Goal: Transaction & Acquisition: Book appointment/travel/reservation

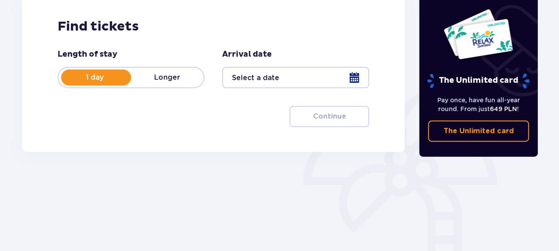
scroll to position [146, 0]
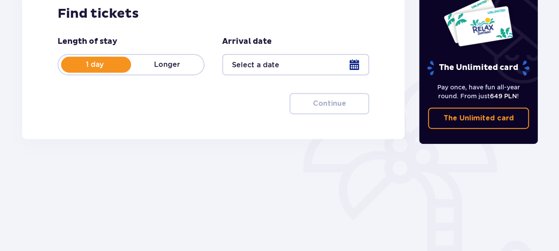
click at [356, 66] on div at bounding box center [295, 64] width 147 height 21
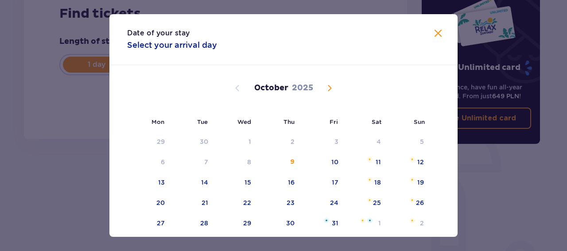
click at [324, 86] on span "Next month" at bounding box center [329, 88] width 11 height 11
click at [327, 88] on span "Next month" at bounding box center [329, 88] width 11 height 11
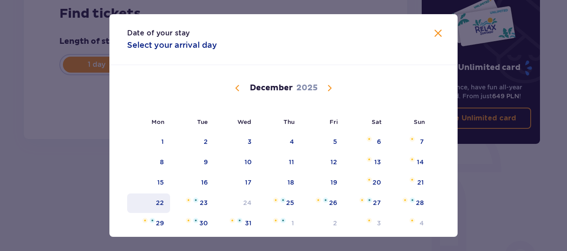
click at [159, 201] on div "22" at bounding box center [160, 202] width 8 height 9
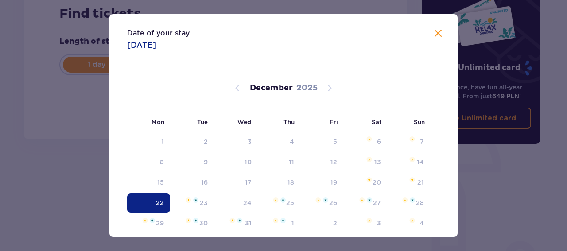
type input "[DATE]"
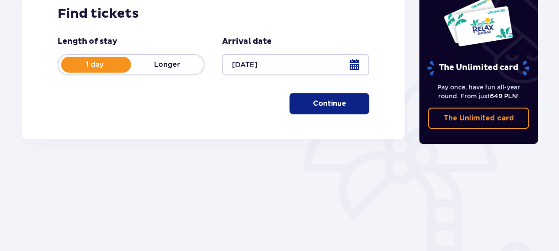
click at [319, 103] on p "Continue" at bounding box center [329, 104] width 33 height 10
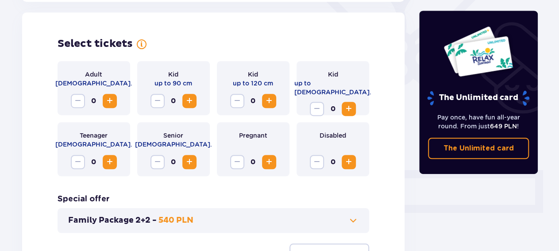
scroll to position [246, 0]
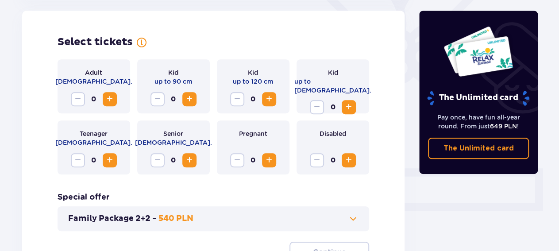
click at [109, 100] on span "Increase" at bounding box center [109, 99] width 11 height 11
click at [269, 100] on span "Increase" at bounding box center [269, 99] width 11 height 11
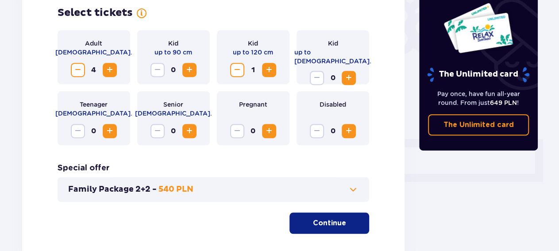
scroll to position [304, 0]
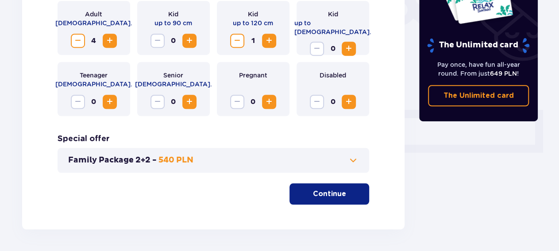
click at [332, 196] on p "Continue" at bounding box center [329, 194] width 33 height 10
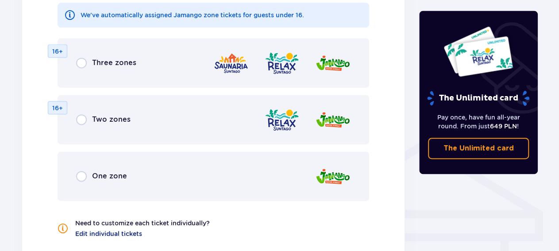
scroll to position [608, 0]
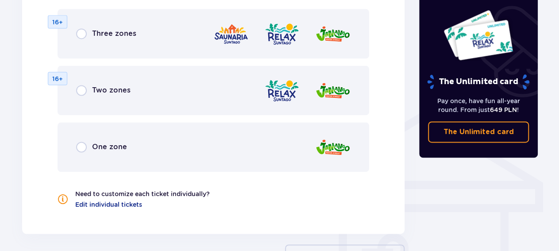
click at [81, 35] on input "radio" at bounding box center [81, 33] width 11 height 11
radio input "true"
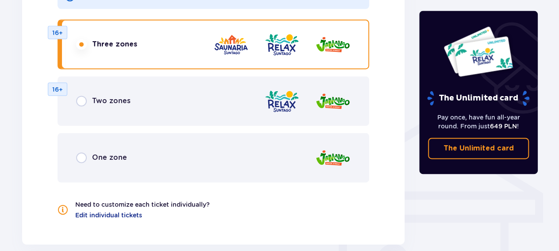
scroll to position [568, 0]
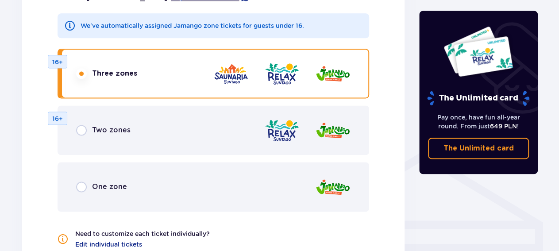
click at [82, 185] on input "radio" at bounding box center [81, 186] width 11 height 11
radio input "true"
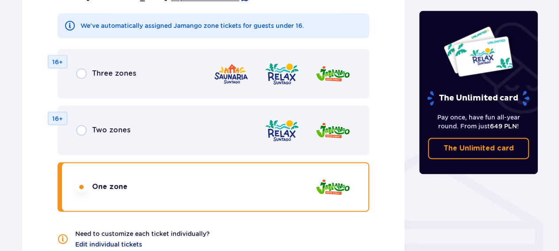
click at [81, 74] on input "radio" at bounding box center [81, 73] width 11 height 11
radio input "true"
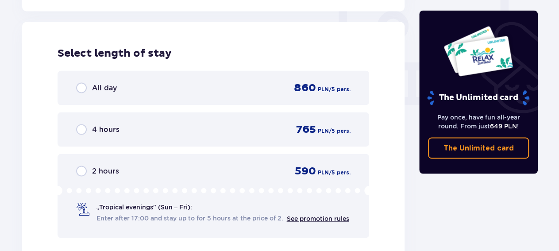
scroll to position [831, 0]
click at [82, 86] on input "radio" at bounding box center [81, 87] width 11 height 11
radio input "true"
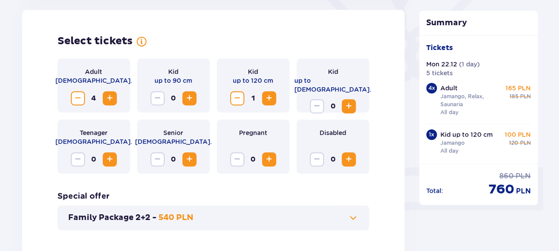
scroll to position [220, 0]
